Goal: Task Accomplishment & Management: Manage account settings

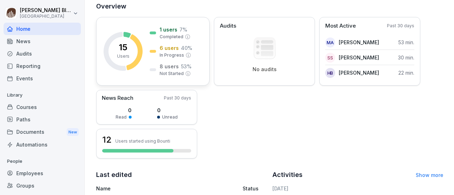
scroll to position [142, 0]
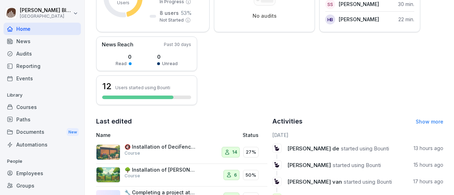
click at [153, 144] on p "🔇 Installation of DeciFence noise fences" at bounding box center [160, 147] width 71 height 6
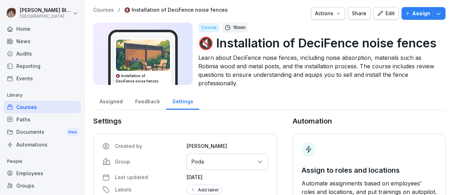
click at [381, 14] on div "Edit" at bounding box center [386, 14] width 18 height 8
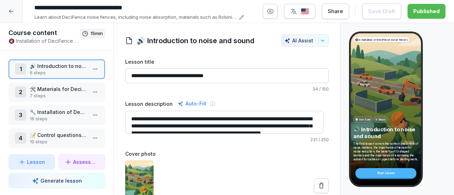
click at [10, 11] on icon at bounding box center [11, 12] width 5 height 4
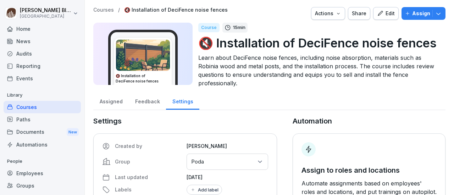
click at [127, 59] on img at bounding box center [143, 55] width 54 height 31
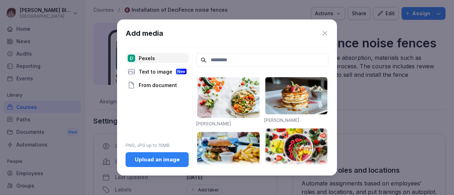
click at [323, 31] on icon at bounding box center [324, 33] width 7 height 7
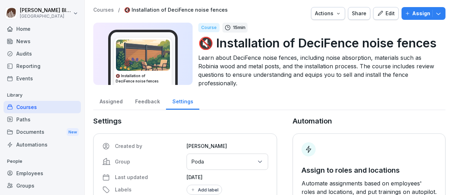
click at [377, 14] on icon "button" at bounding box center [380, 13] width 6 height 6
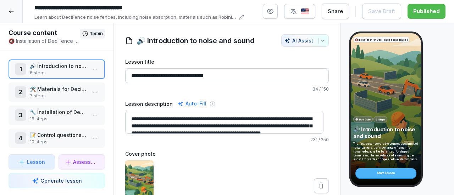
click at [13, 10] on icon at bounding box center [12, 12] width 6 height 6
